Goal: Information Seeking & Learning: Learn about a topic

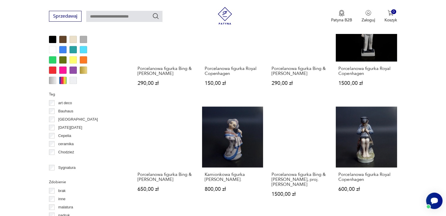
scroll to position [513, 0]
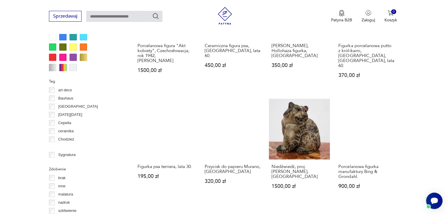
scroll to position [566, 0]
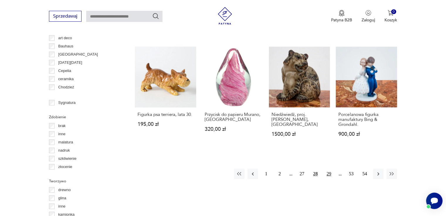
click at [330, 169] on button "29" at bounding box center [329, 174] width 11 height 11
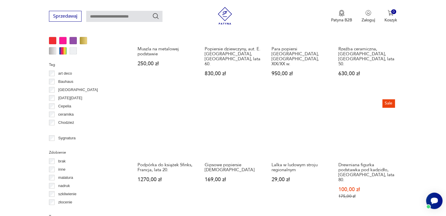
scroll to position [531, 0]
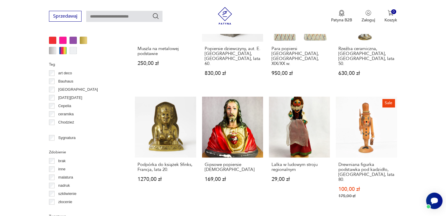
drag, startPoint x: 419, startPoint y: 94, endPoint x: 406, endPoint y: 117, distance: 26.0
click at [406, 117] on section "Filtruj produkty Cena MIN MAX OK Promocja Datowanie OK Kraj pochodzenia Polska …" at bounding box center [223, 43] width 446 height 660
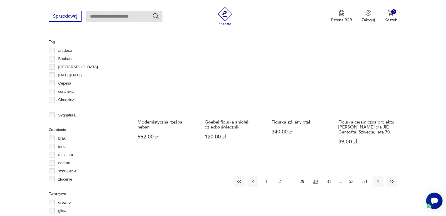
scroll to position [554, 0]
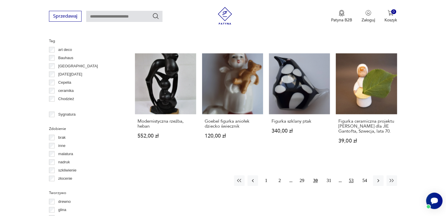
drag, startPoint x: 317, startPoint y: 153, endPoint x: 346, endPoint y: 161, distance: 29.8
click at [346, 161] on div "Znaleziono 852 produkty Filtruj Sortuj według daty dodania Sortuj według daty d…" at bounding box center [266, 5] width 262 height 631
click at [329, 176] on button "31" at bounding box center [329, 181] width 11 height 11
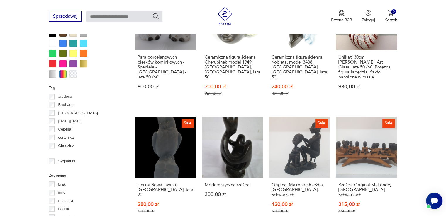
scroll to position [542, 0]
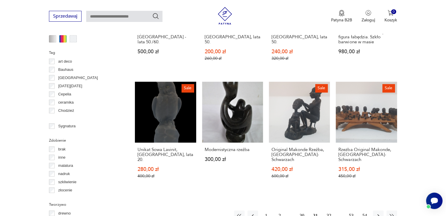
click at [329, 211] on button "32" at bounding box center [329, 216] width 11 height 11
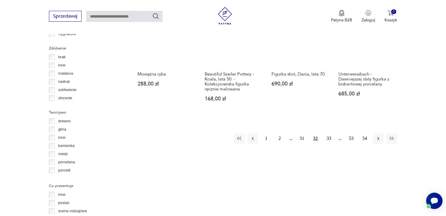
scroll to position [636, 0]
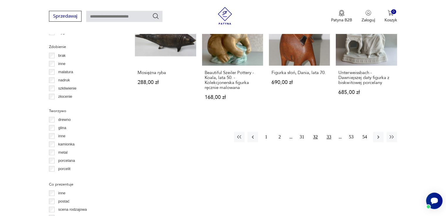
click at [327, 132] on button "33" at bounding box center [329, 137] width 11 height 11
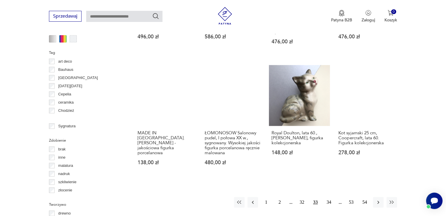
scroll to position [577, 0]
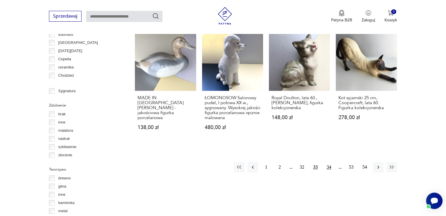
click at [329, 167] on button "34" at bounding box center [329, 167] width 11 height 11
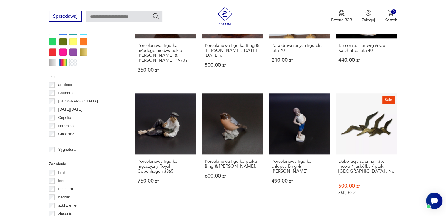
scroll to position [531, 0]
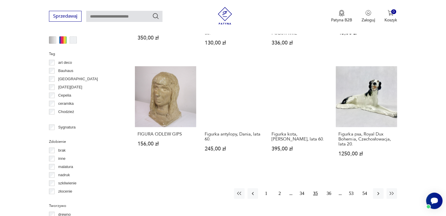
scroll to position [542, 0]
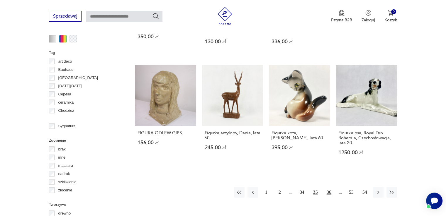
click at [329, 187] on button "36" at bounding box center [329, 192] width 11 height 11
click at [329, 187] on button "37" at bounding box center [329, 192] width 11 height 11
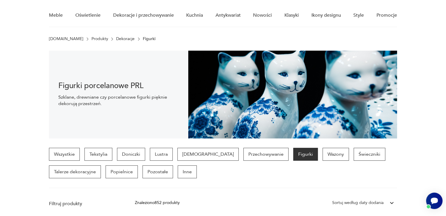
scroll to position [26, 0]
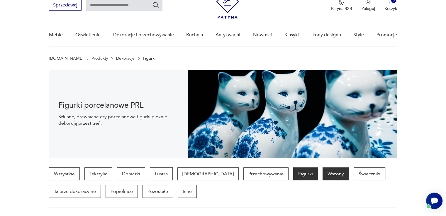
click at [322, 176] on p "Wazony" at bounding box center [335, 174] width 26 height 13
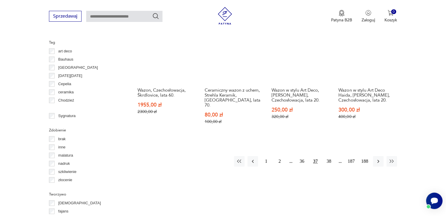
scroll to position [601, 0]
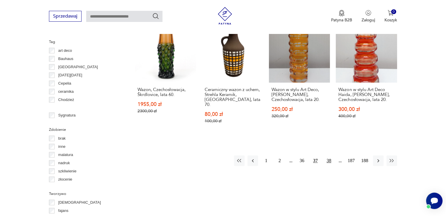
click at [329, 156] on button "38" at bounding box center [329, 161] width 11 height 11
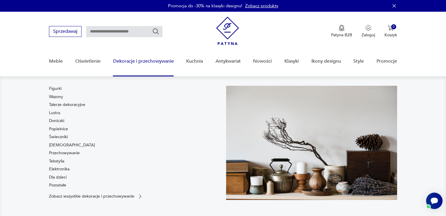
click at [135, 61] on link "Dekoracje i przechowywanie" at bounding box center [143, 61] width 61 height 23
click at [149, 62] on link "Dekoracje i przechowywanie" at bounding box center [143, 61] width 61 height 23
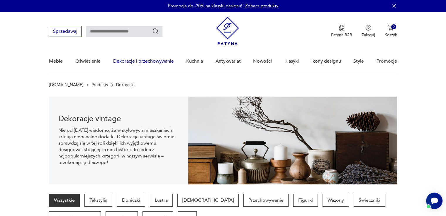
click at [135, 60] on link "Dekoracje i przechowywanie" at bounding box center [143, 61] width 61 height 23
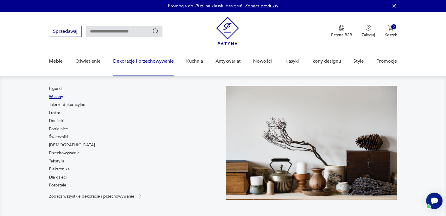
click at [58, 98] on link "Wazony" at bounding box center [56, 97] width 14 height 6
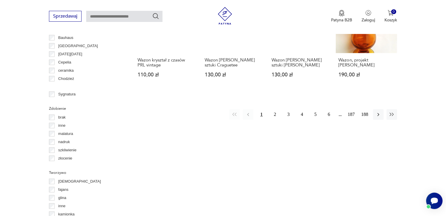
scroll to position [636, 0]
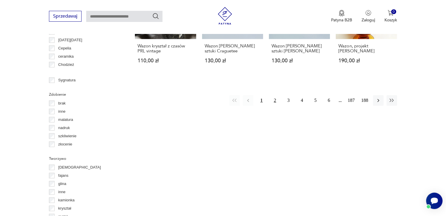
click at [276, 95] on button "2" at bounding box center [275, 100] width 11 height 11
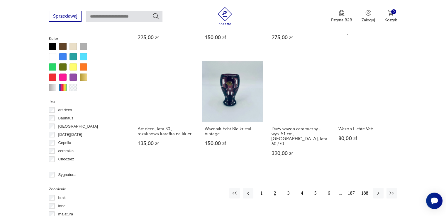
scroll to position [542, 0]
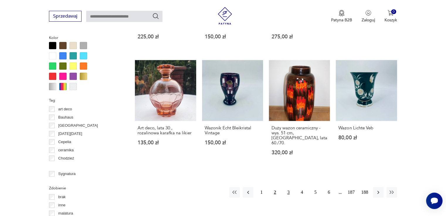
click at [289, 187] on button "3" at bounding box center [288, 192] width 11 height 11
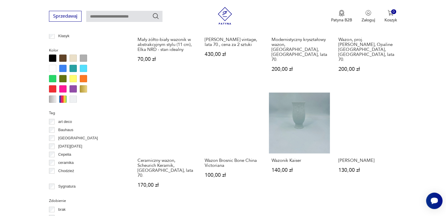
scroll to position [531, 0]
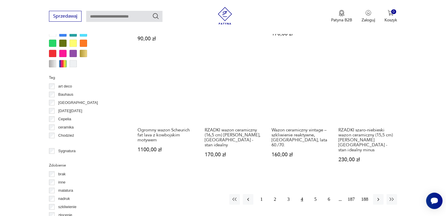
scroll to position [566, 0]
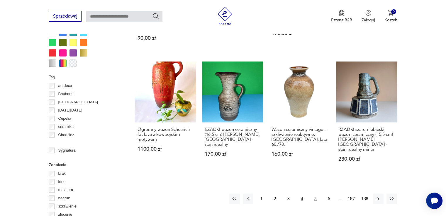
click at [315, 194] on button "5" at bounding box center [315, 199] width 11 height 11
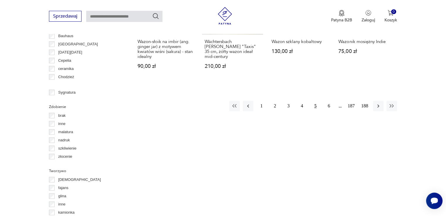
scroll to position [624, 0]
click at [327, 102] on button "6" at bounding box center [329, 105] width 11 height 11
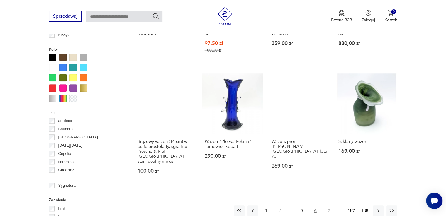
scroll to position [542, 0]
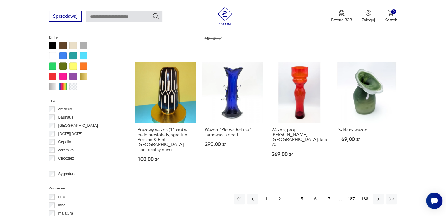
click at [328, 194] on button "7" at bounding box center [329, 199] width 11 height 11
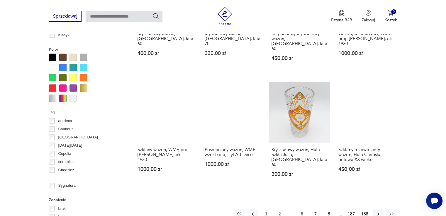
scroll to position [566, 0]
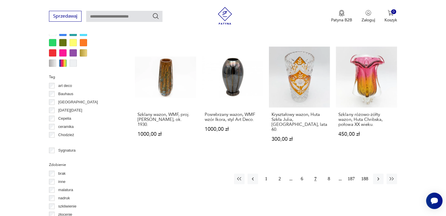
click at [339, 174] on div "1 2 6 7 8 187 188" at bounding box center [315, 179] width 163 height 11
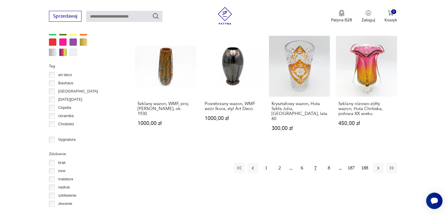
scroll to position [577, 0]
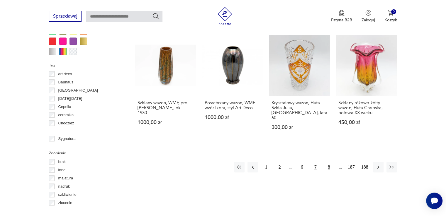
click at [328, 162] on button "8" at bounding box center [329, 167] width 11 height 11
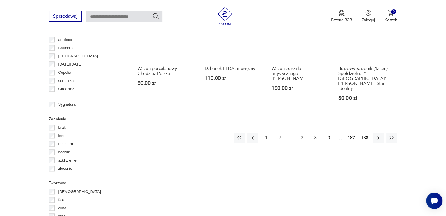
scroll to position [613, 0]
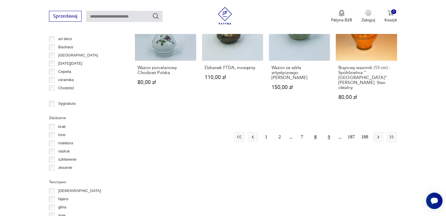
click at [331, 132] on button "9" at bounding box center [329, 137] width 11 height 11
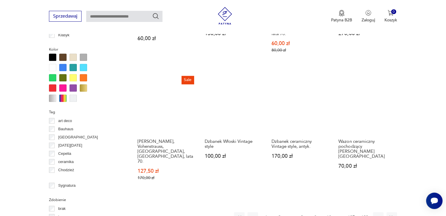
scroll to position [566, 0]
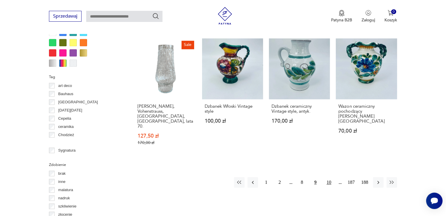
click at [329, 177] on button "10" at bounding box center [329, 182] width 11 height 11
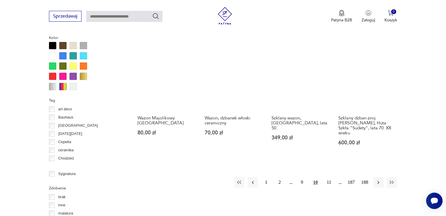
scroll to position [554, 0]
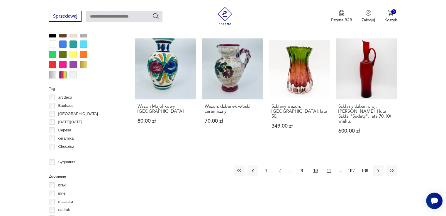
click at [329, 173] on button "11" at bounding box center [329, 171] width 11 height 11
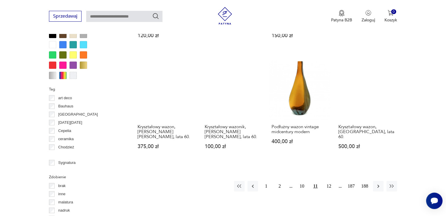
scroll to position [554, 0]
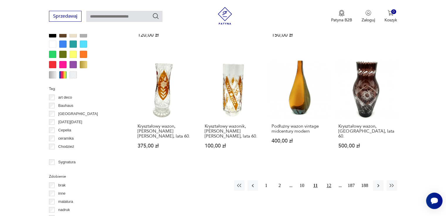
click at [331, 181] on button "12" at bounding box center [329, 186] width 11 height 11
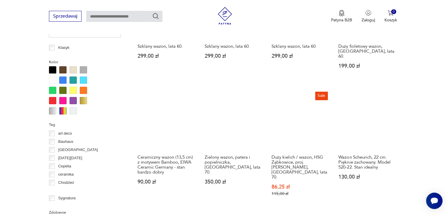
scroll to position [519, 0]
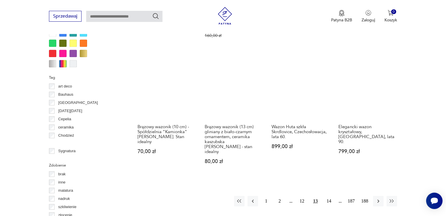
scroll to position [566, 0]
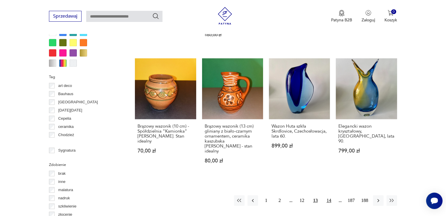
click at [330, 196] on button "14" at bounding box center [329, 201] width 11 height 11
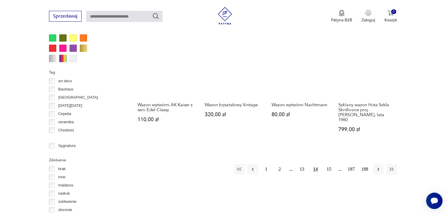
scroll to position [577, 0]
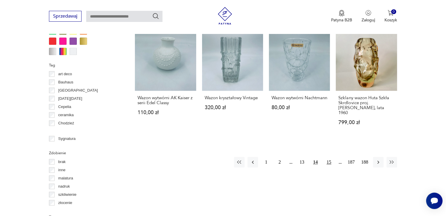
click at [331, 157] on button "15" at bounding box center [329, 162] width 11 height 11
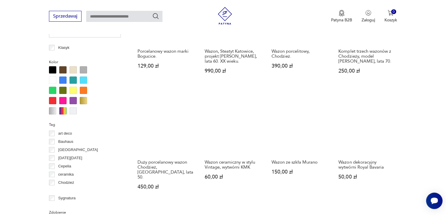
scroll to position [519, 0]
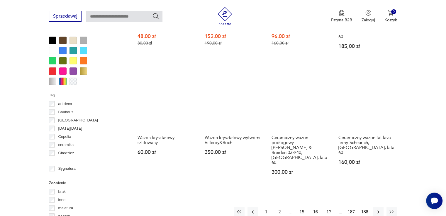
scroll to position [577, 0]
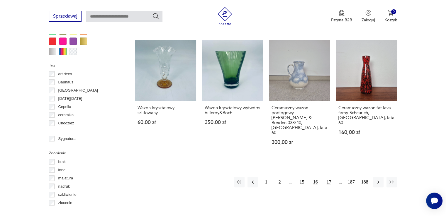
click at [331, 177] on button "17" at bounding box center [329, 182] width 11 height 11
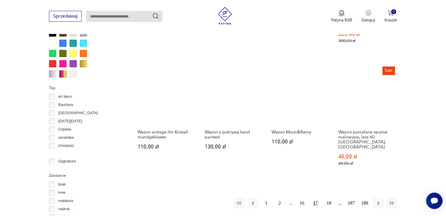
scroll to position [613, 0]
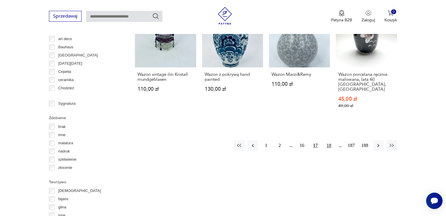
click at [332, 140] on button "18" at bounding box center [329, 145] width 11 height 11
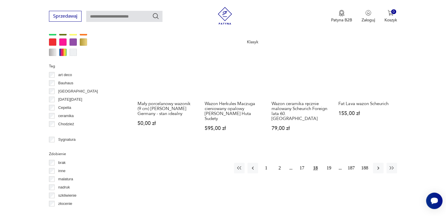
scroll to position [577, 0]
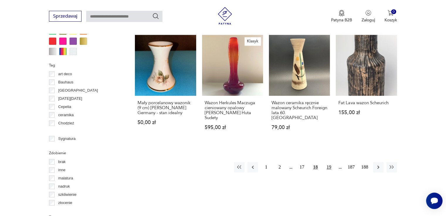
click at [329, 162] on button "19" at bounding box center [329, 167] width 11 height 11
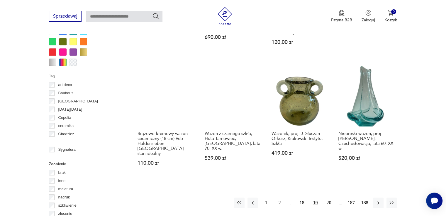
scroll to position [613, 0]
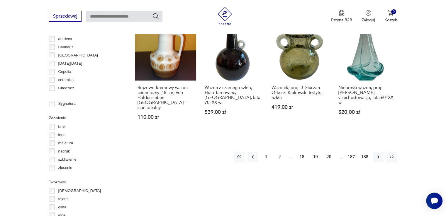
click at [330, 152] on button "20" at bounding box center [329, 157] width 11 height 11
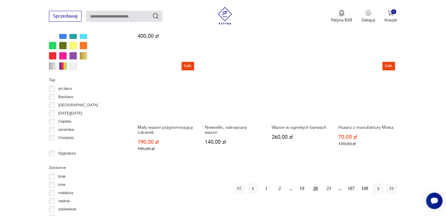
scroll to position [589, 0]
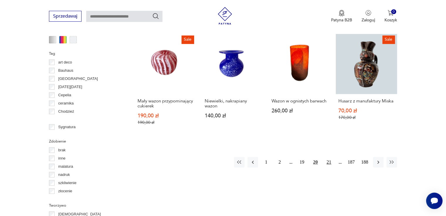
click at [329, 161] on button "21" at bounding box center [329, 162] width 11 height 11
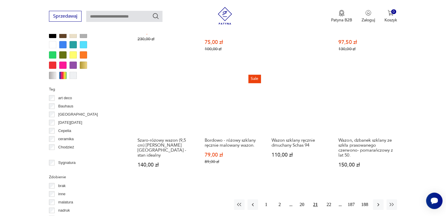
scroll to position [554, 0]
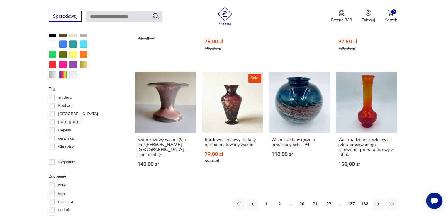
click at [331, 199] on button "22" at bounding box center [329, 204] width 11 height 11
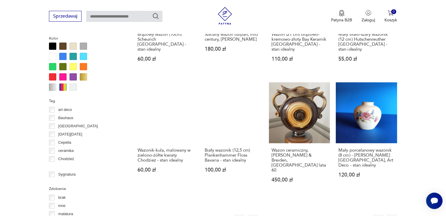
scroll to position [542, 0]
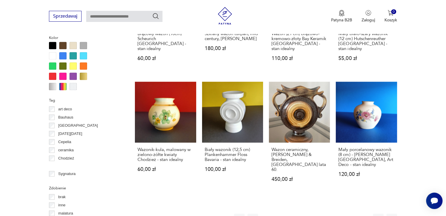
click at [329, 214] on button "23" at bounding box center [329, 219] width 11 height 11
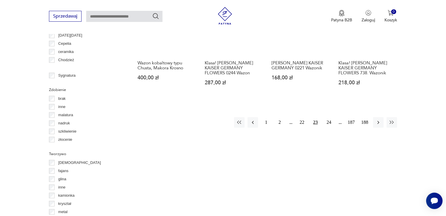
scroll to position [648, 0]
